Goal: Information Seeking & Learning: Learn about a topic

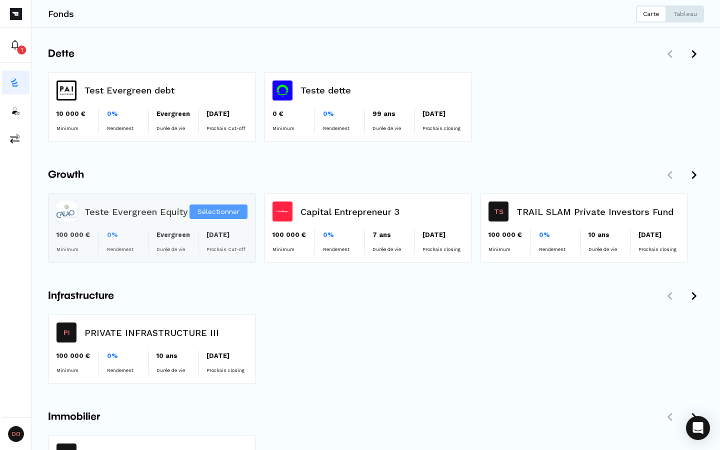
click at [124, 224] on div "Sélectionner" at bounding box center [152, 228] width 207 height 69
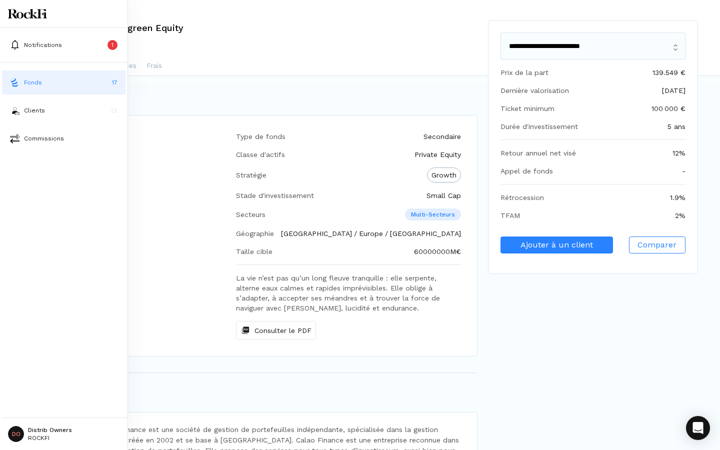
click at [21, 89] on button "Fonds 17" at bounding box center [64, 83] width 124 height 24
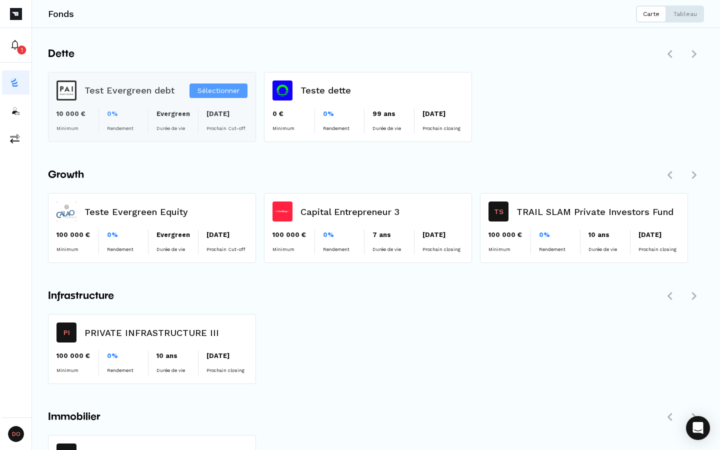
click at [144, 115] on div "Sélectionner" at bounding box center [152, 107] width 207 height 69
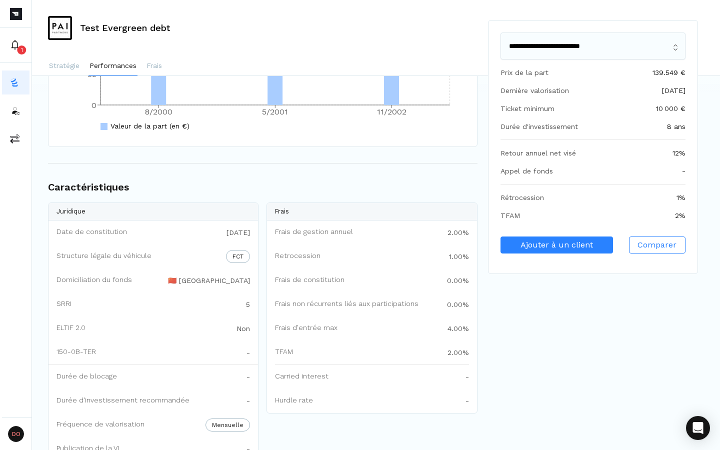
scroll to position [855, 0]
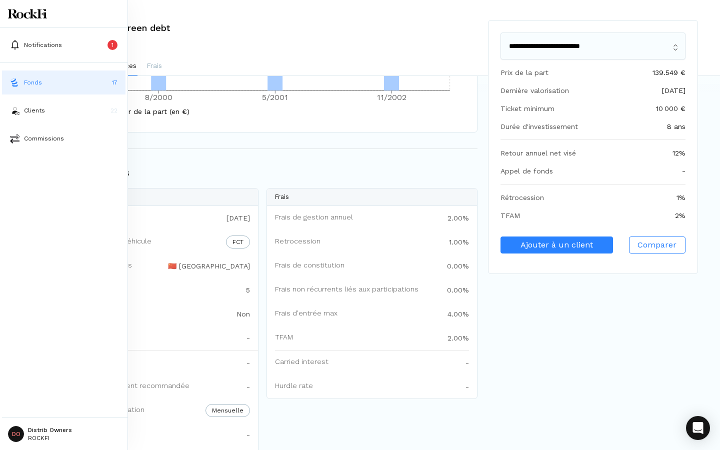
click at [20, 89] on button "Fonds 17" at bounding box center [64, 83] width 124 height 24
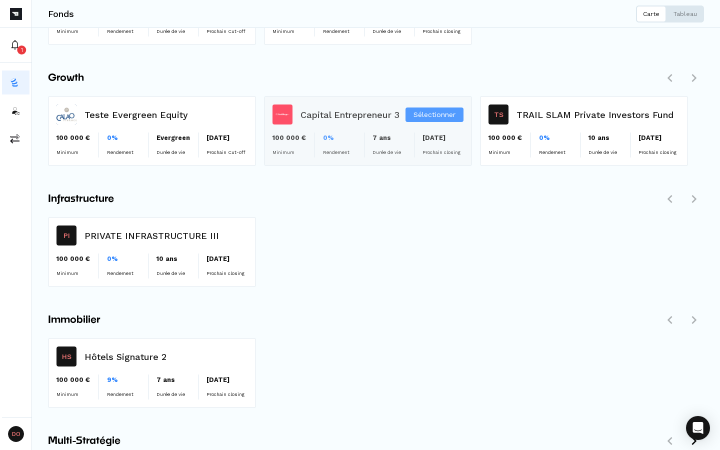
scroll to position [114, 0]
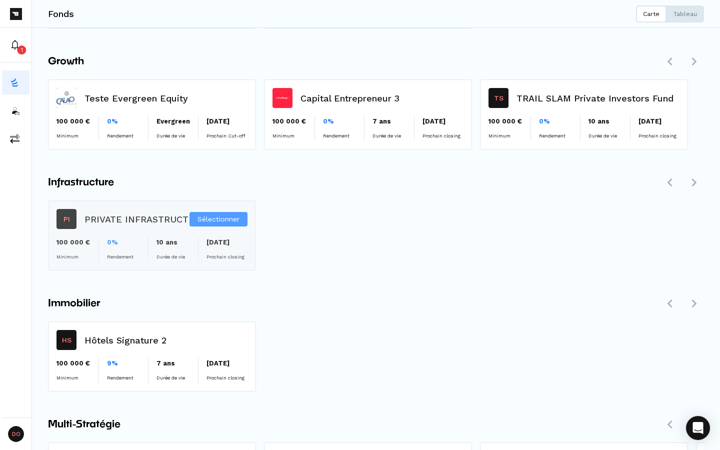
click at [110, 219] on div "Sélectionner" at bounding box center [152, 235] width 207 height 69
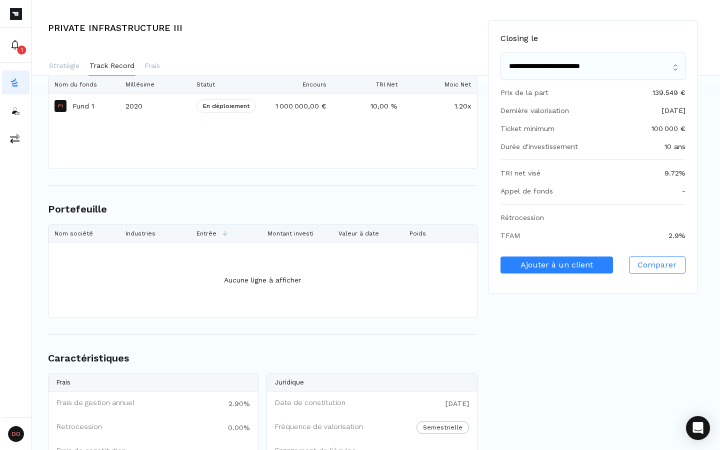
scroll to position [516, 0]
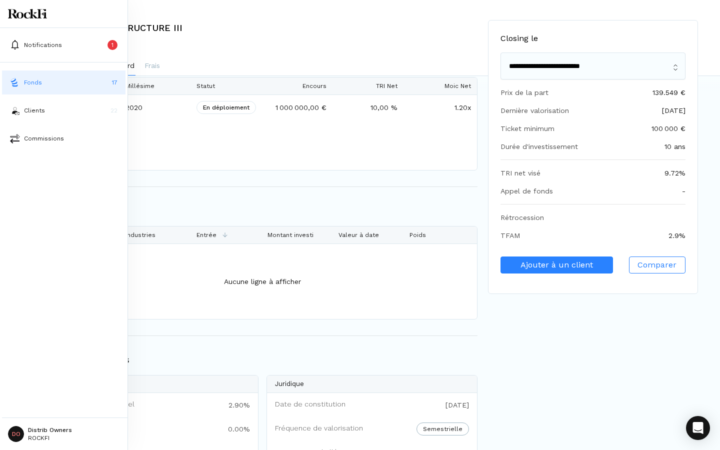
click at [7, 86] on button "Fonds 17" at bounding box center [64, 83] width 124 height 24
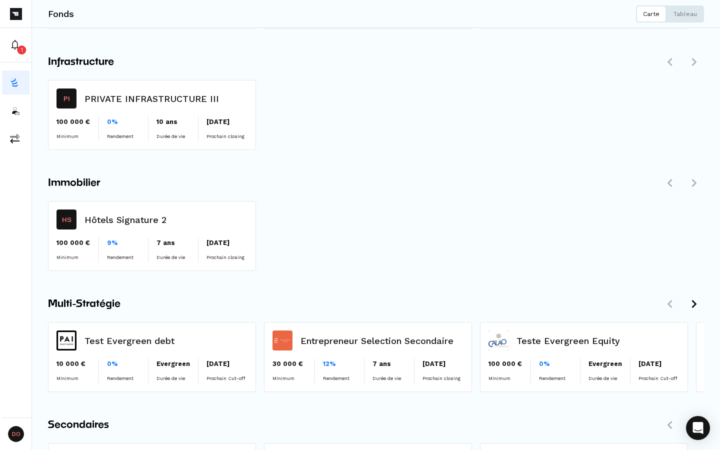
scroll to position [234, 0]
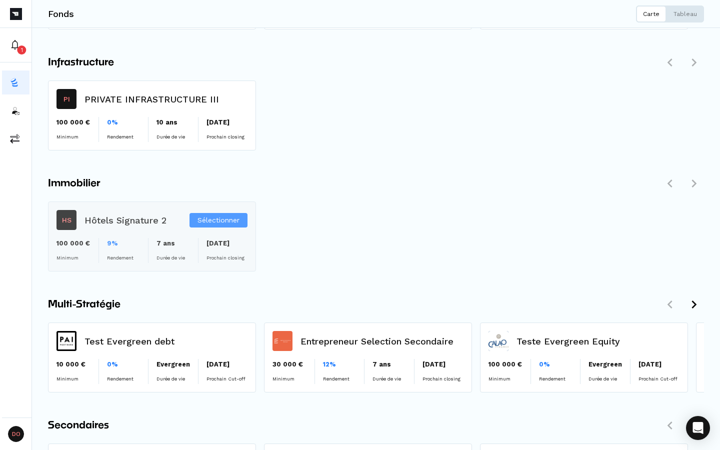
click at [112, 219] on div "Sélectionner" at bounding box center [152, 236] width 207 height 69
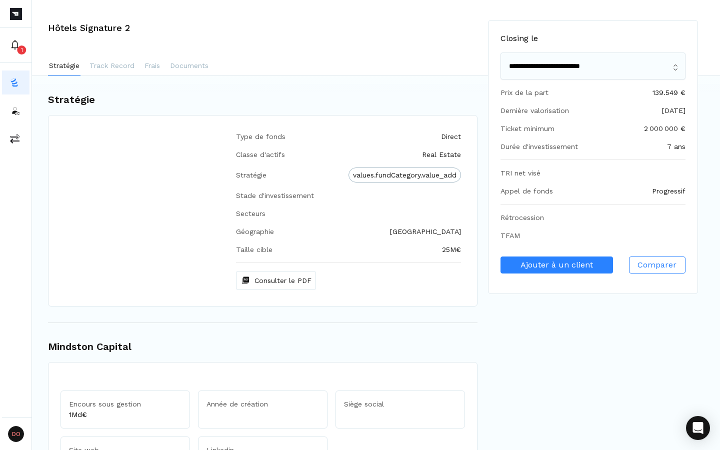
scroll to position [303, 0]
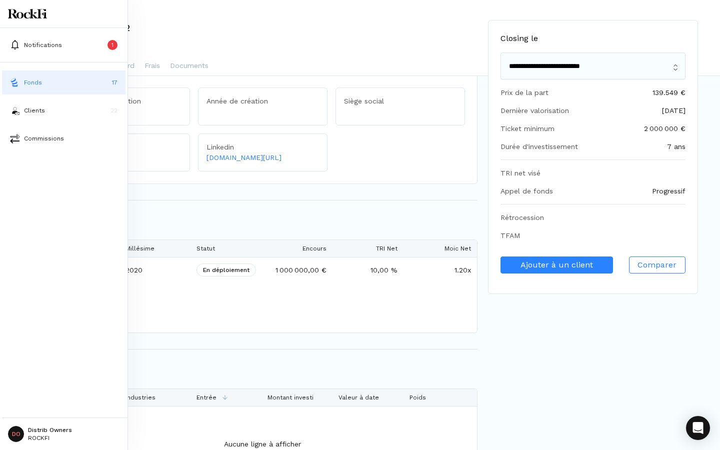
click at [15, 88] on button "Fonds 17" at bounding box center [64, 83] width 124 height 24
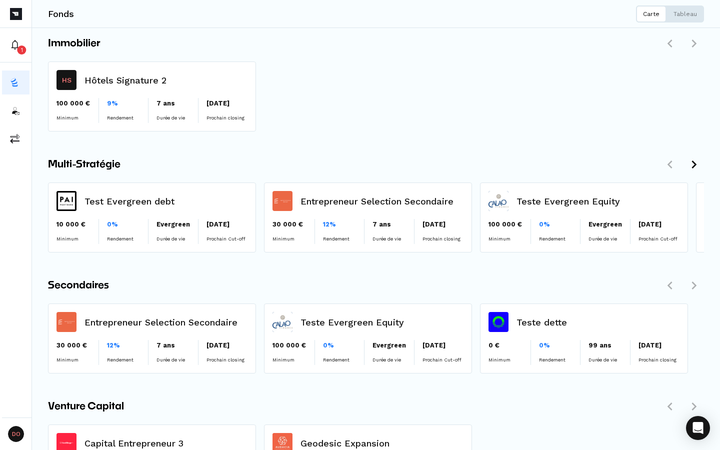
scroll to position [377, 0]
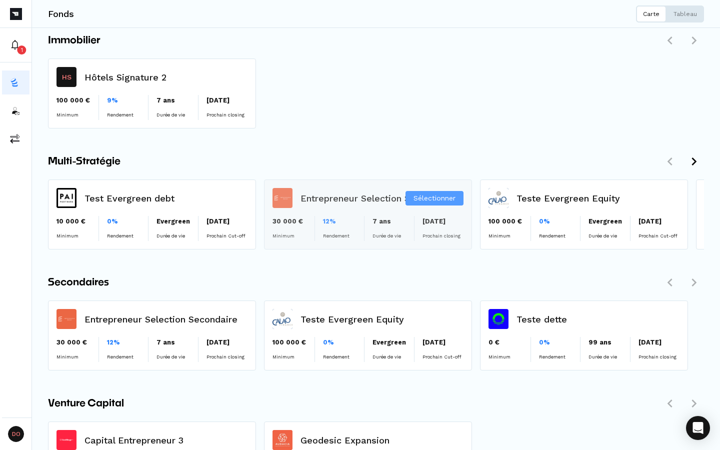
click at [363, 207] on div "Sélectionner" at bounding box center [368, 214] width 207 height 69
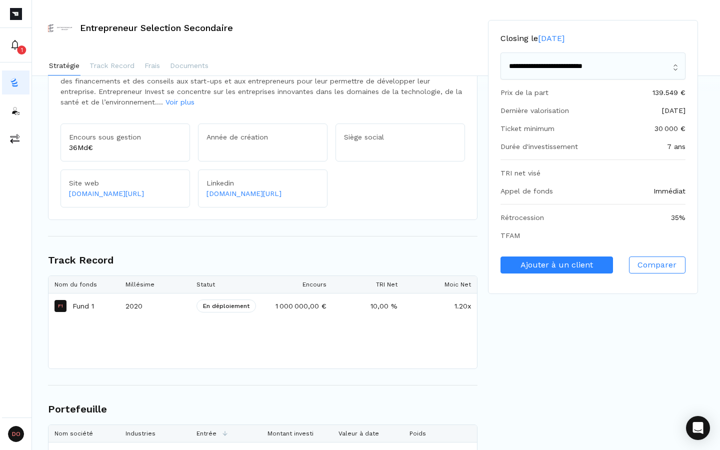
scroll to position [285, 0]
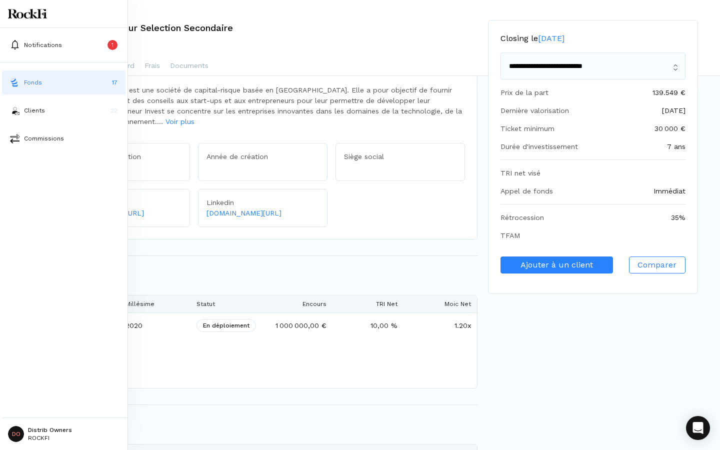
click at [21, 79] on button "Fonds 17" at bounding box center [64, 83] width 124 height 24
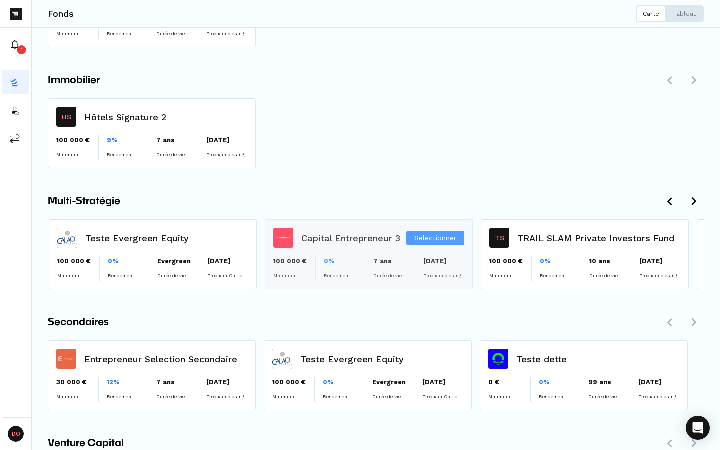
scroll to position [0, 424]
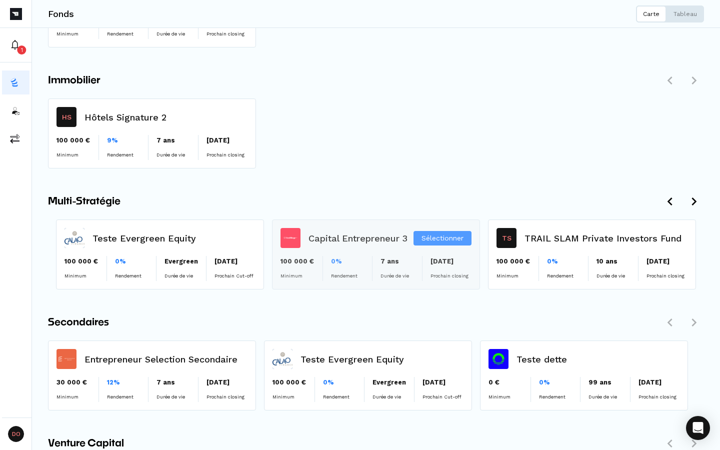
click at [350, 243] on div "Sélectionner" at bounding box center [376, 254] width 207 height 69
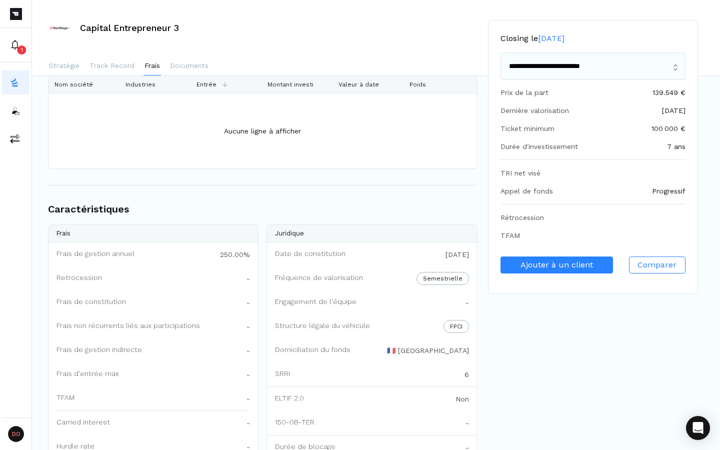
scroll to position [906, 0]
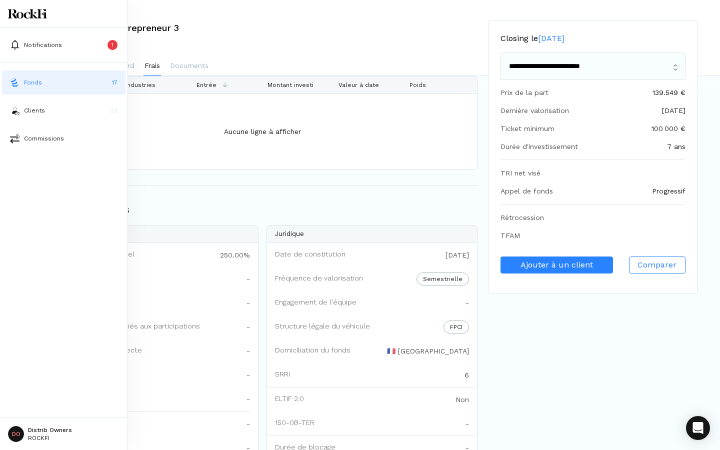
click at [17, 81] on img at bounding box center [15, 83] width 10 height 10
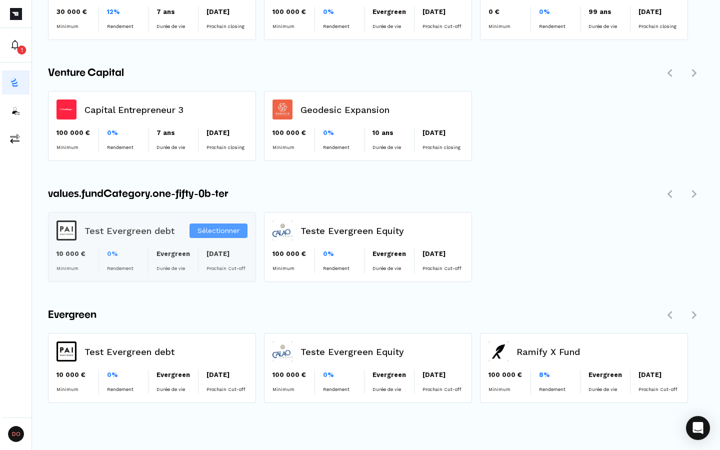
scroll to position [707, 0]
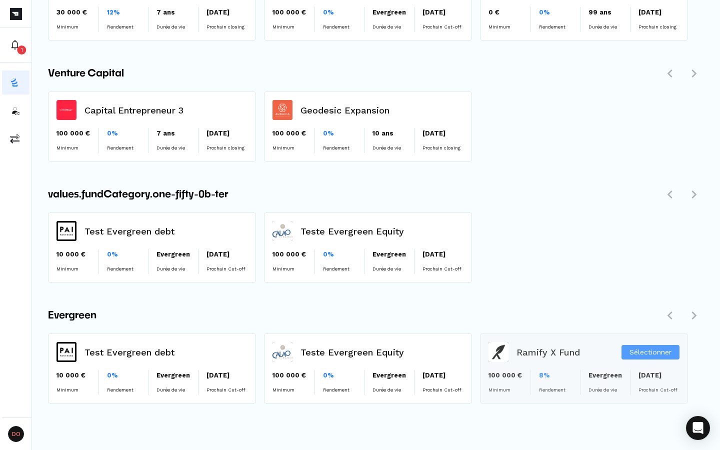
click at [571, 353] on div "Sélectionner" at bounding box center [584, 368] width 207 height 69
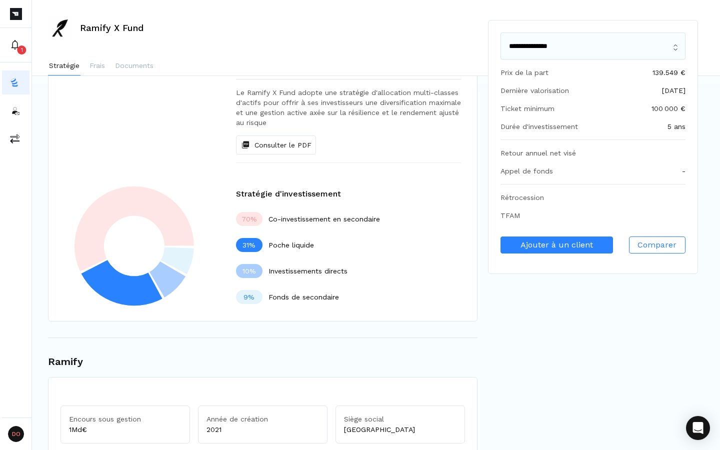
scroll to position [190, 0]
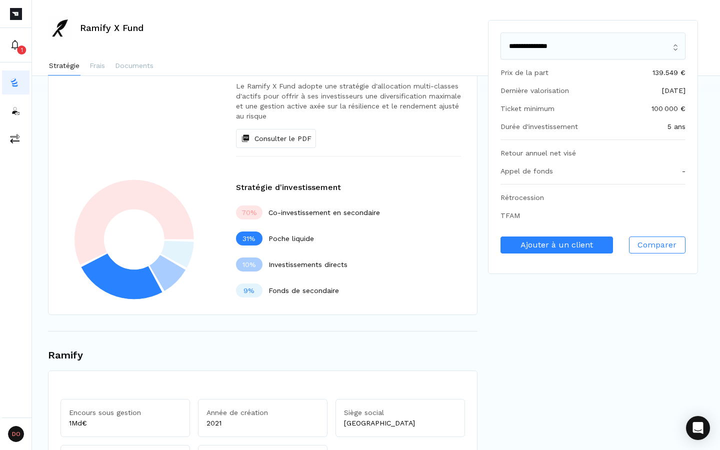
click at [137, 227] on icon at bounding box center [135, 240] width 172 height 150
click at [145, 206] on icon at bounding box center [134, 223] width 120 height 86
click at [137, 230] on icon at bounding box center [135, 240] width 172 height 150
click at [125, 278] on icon at bounding box center [122, 277] width 82 height 46
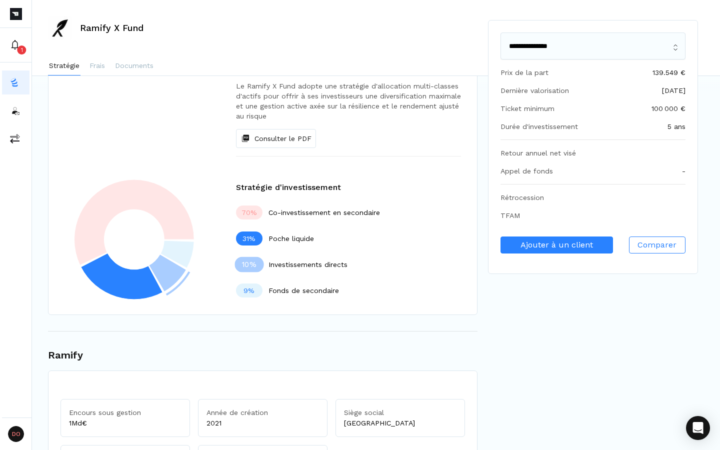
click at [361, 279] on div "70 % Co-investissement en secondaire 31 % Poche liquide 10 % Investissements di…" at bounding box center [356, 252] width 241 height 92
